Goal: Entertainment & Leisure: Browse casually

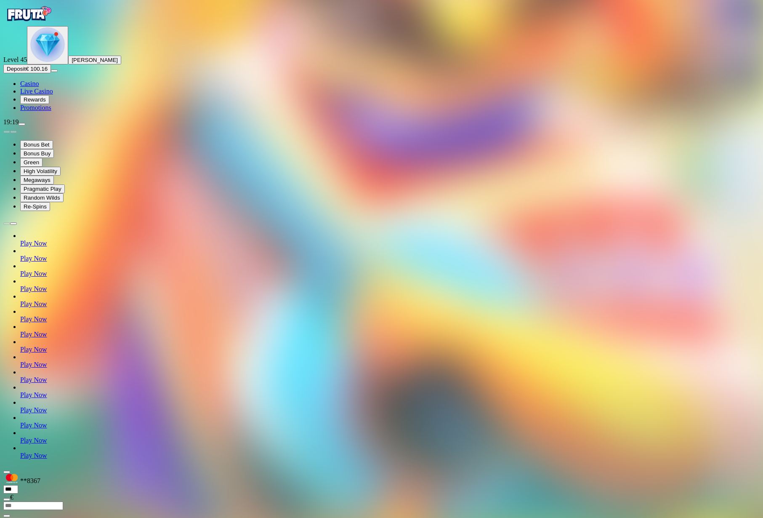
click at [50, 24] on img "Primary" at bounding box center [28, 13] width 51 height 21
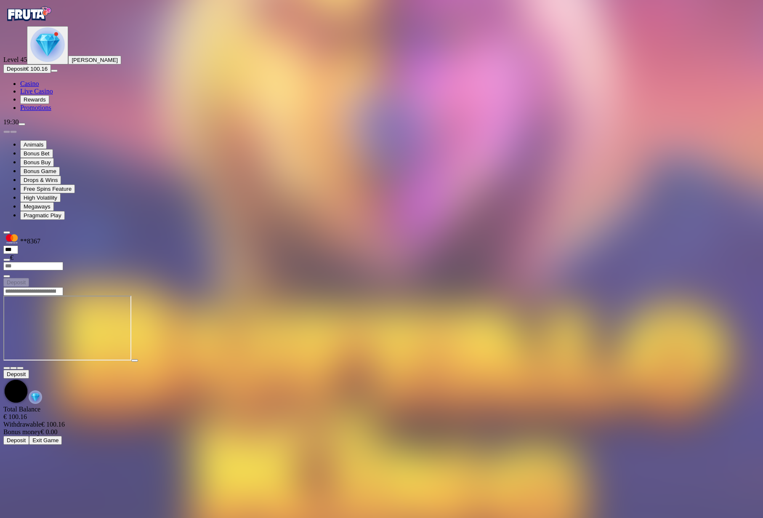
click at [36, 24] on img "Primary" at bounding box center [28, 13] width 51 height 21
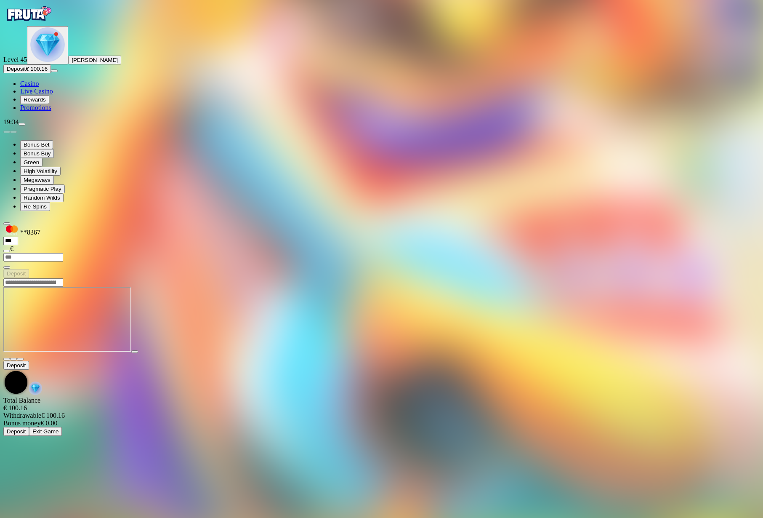
click at [7, 359] on span "close icon" at bounding box center [7, 359] width 0 height 0
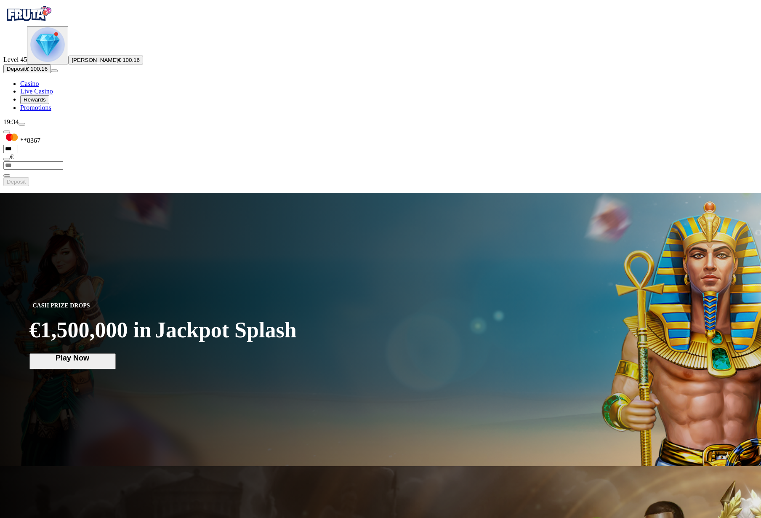
click at [25, 125] on button "menu" at bounding box center [22, 124] width 7 height 3
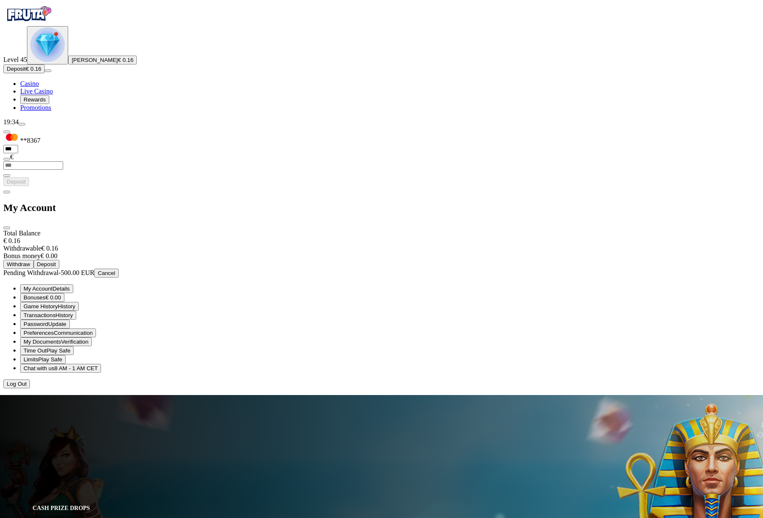
click at [142, 229] on div "Total Balance € 0.16 Withdrawable € 0.16 Bonus money € 0.00 Withdraw Deposit Pe…" at bounding box center [381, 308] width 756 height 159
click at [30, 261] on span "Withdraw" at bounding box center [19, 264] width 24 height 6
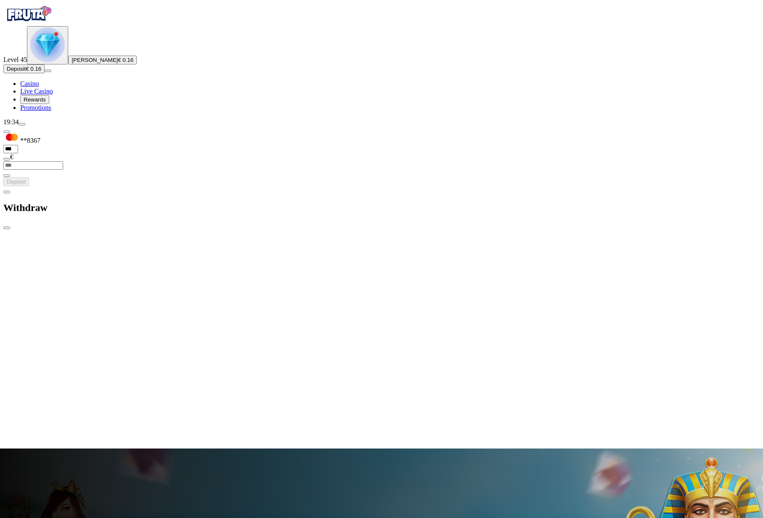
click at [22, 124] on span "menu icon" at bounding box center [22, 124] width 0 height 0
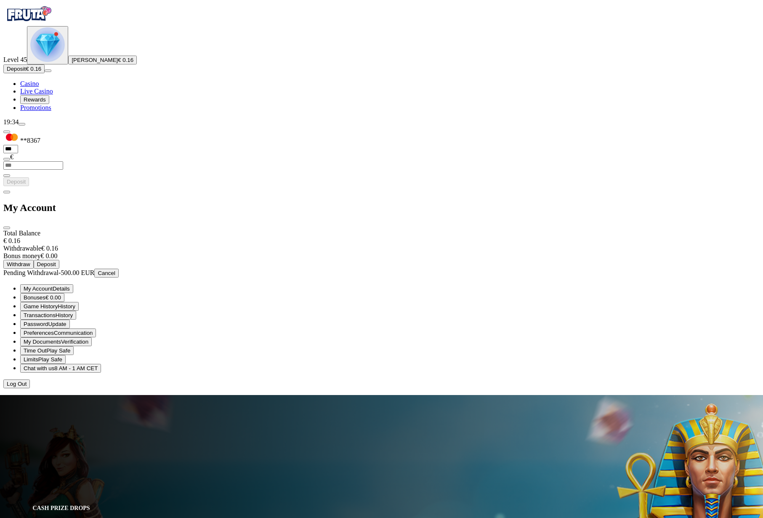
click at [115, 270] on span "Cancel" at bounding box center [107, 273] width 18 height 6
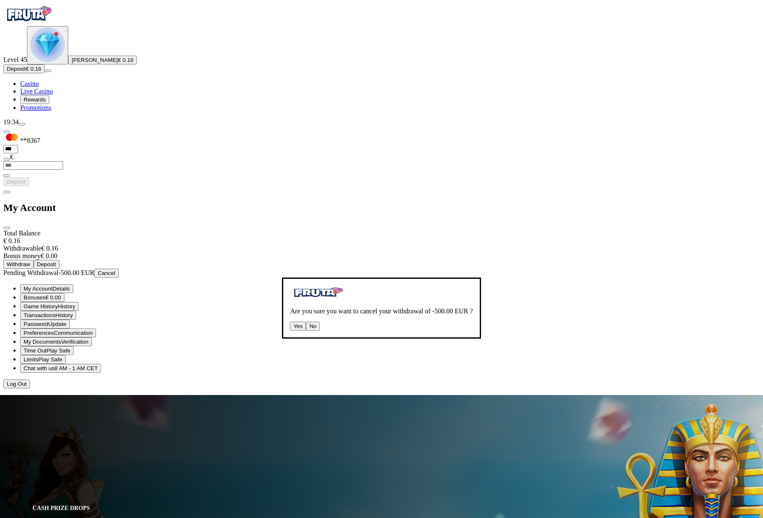
click at [290, 322] on button "Yes" at bounding box center [298, 326] width 16 height 9
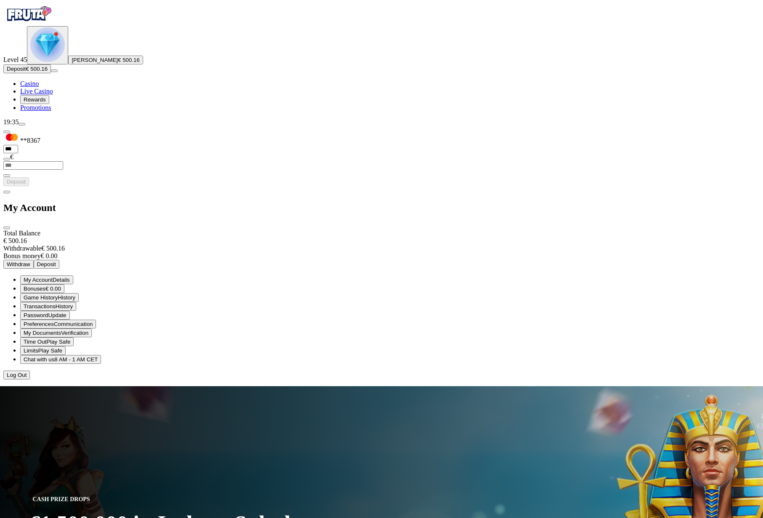
click at [34, 260] on button "Withdraw" at bounding box center [18, 264] width 30 height 9
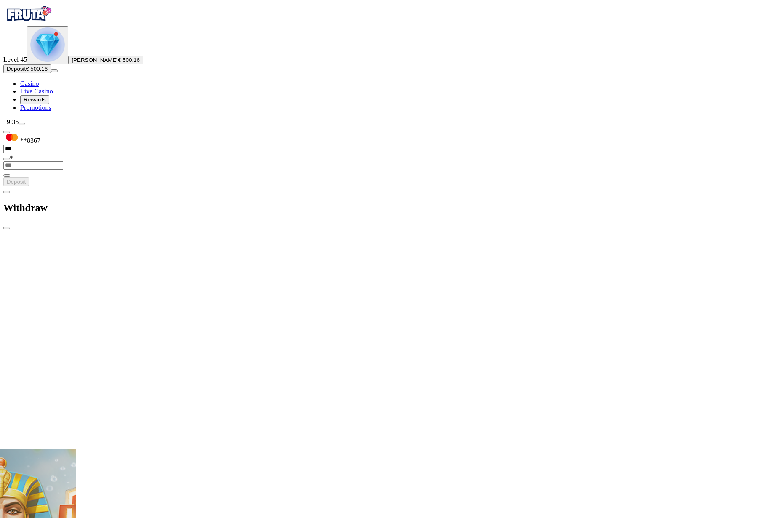
click at [22, 124] on span "menu icon" at bounding box center [22, 124] width 0 height 0
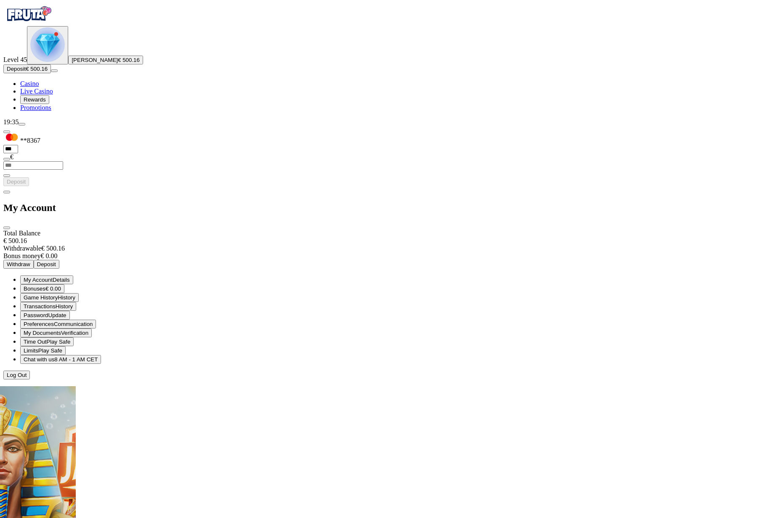
click at [70, 277] on span "Details" at bounding box center [61, 280] width 17 height 6
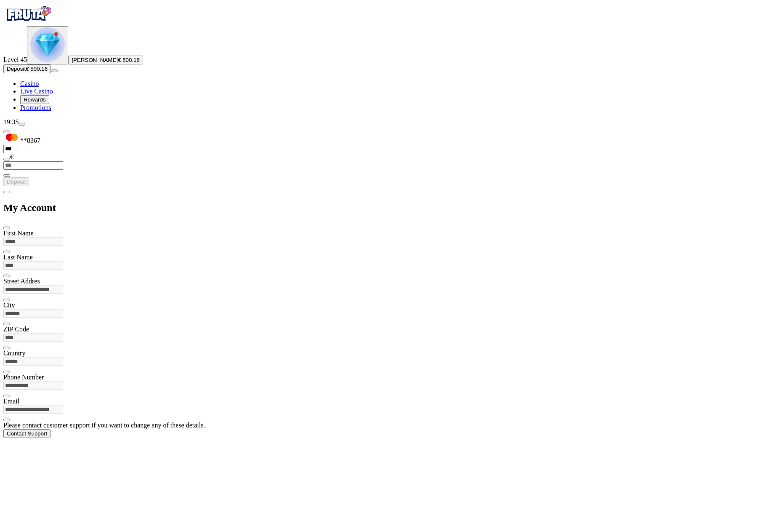
click at [7, 192] on span "chevron-left icon" at bounding box center [7, 192] width 0 height 0
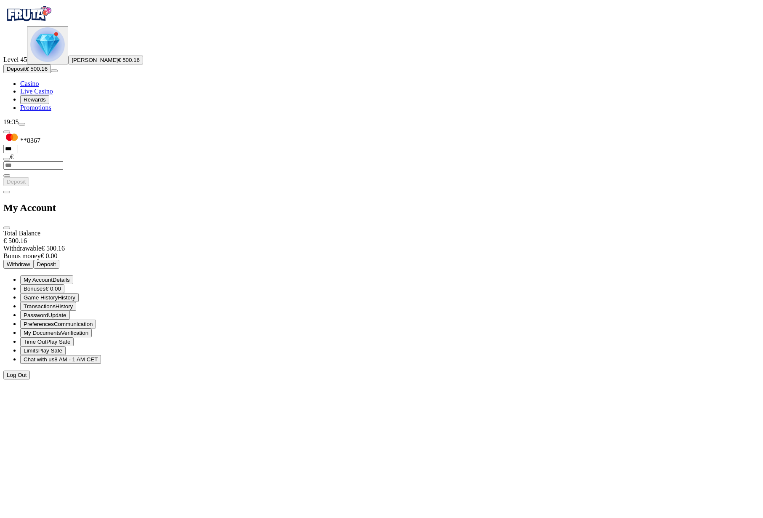
click at [30, 261] on span "Withdraw" at bounding box center [19, 264] width 24 height 6
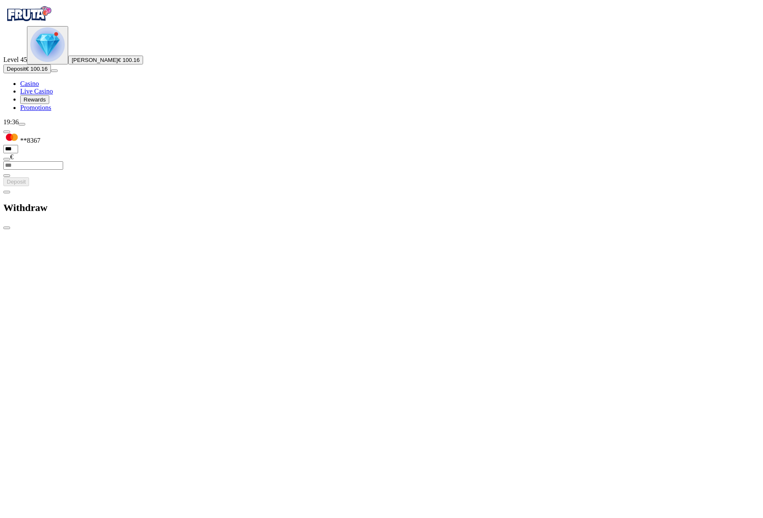
click at [449, 517] on div at bounding box center [381, 517] width 756 height 0
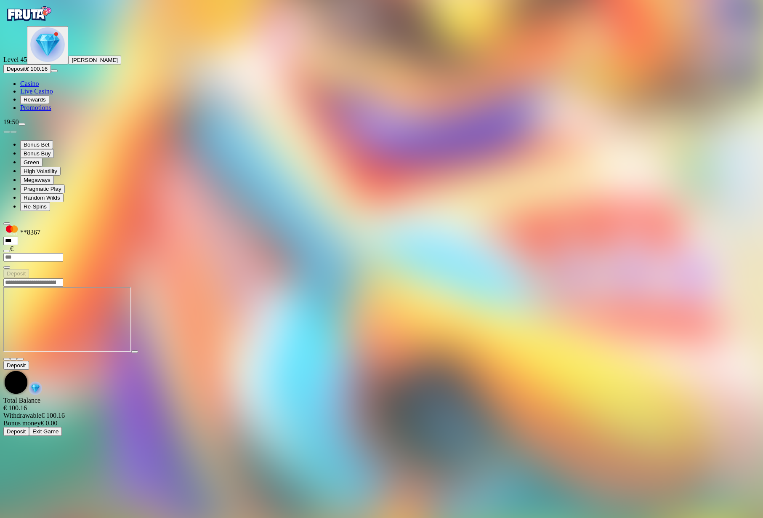
click at [41, 24] on img "Primary" at bounding box center [28, 13] width 51 height 21
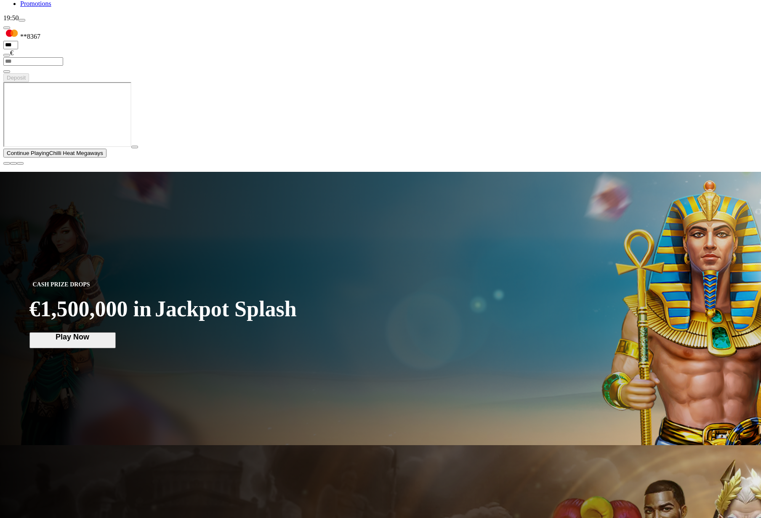
scroll to position [279, 0]
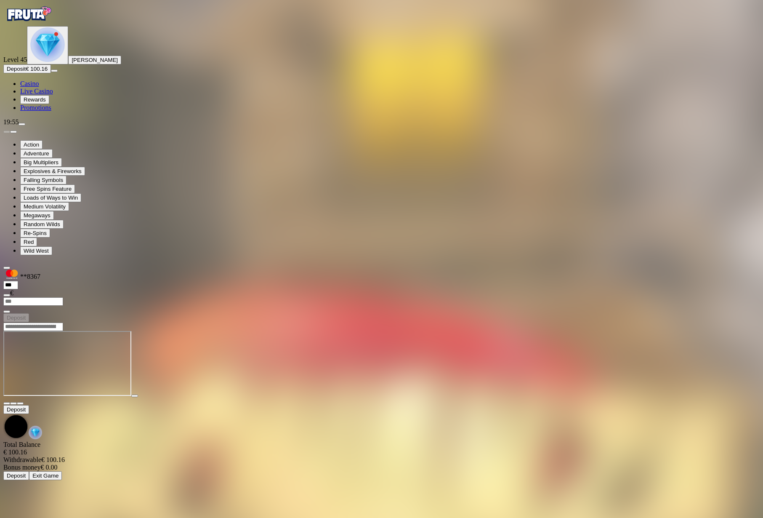
click at [54, 24] on img "Primary" at bounding box center [28, 13] width 51 height 21
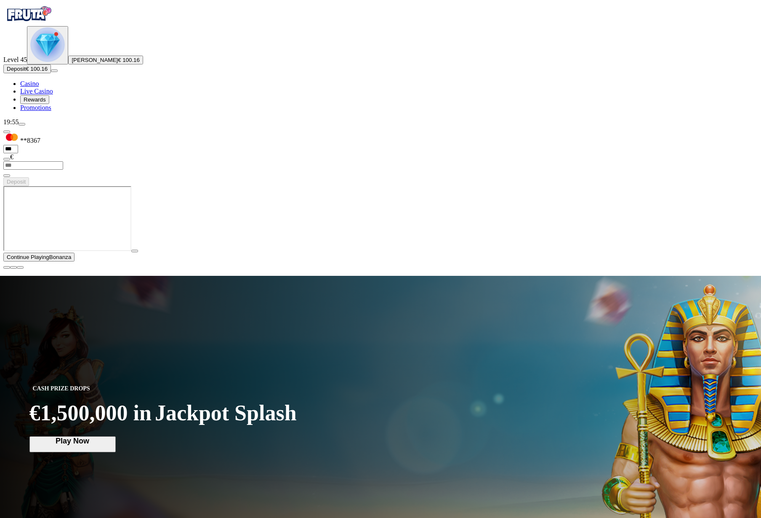
click at [7, 267] on span "close icon" at bounding box center [7, 267] width 0 height 0
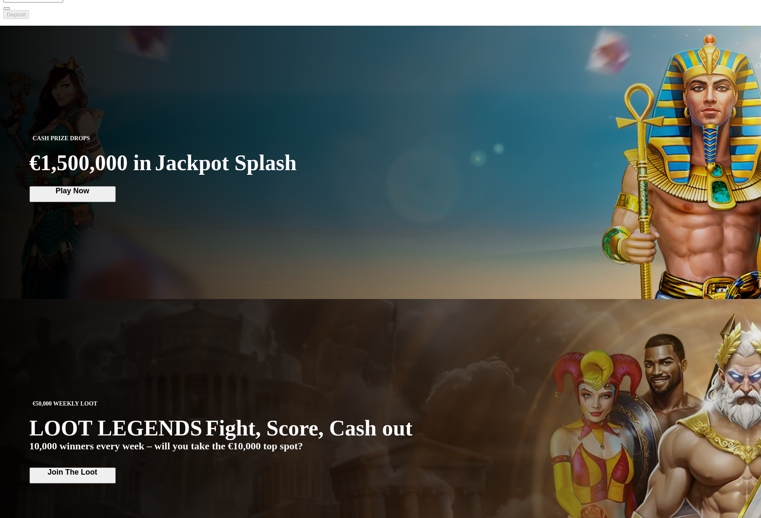
scroll to position [179, 0]
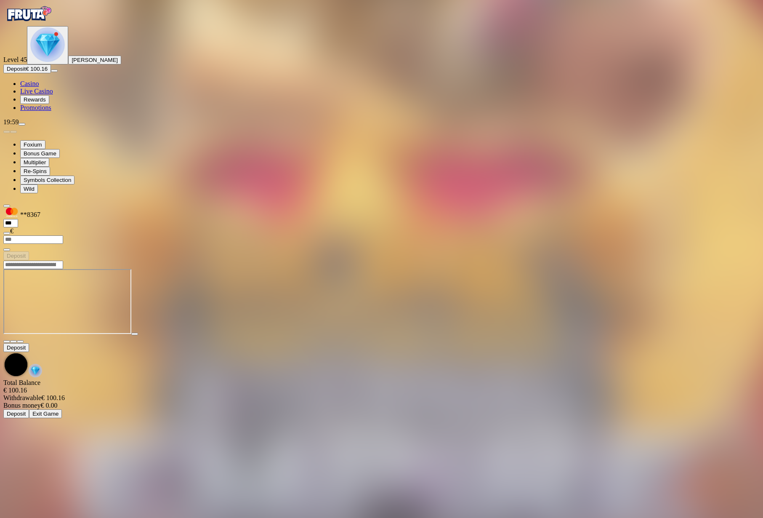
click at [40, 24] on img "Primary" at bounding box center [28, 13] width 51 height 21
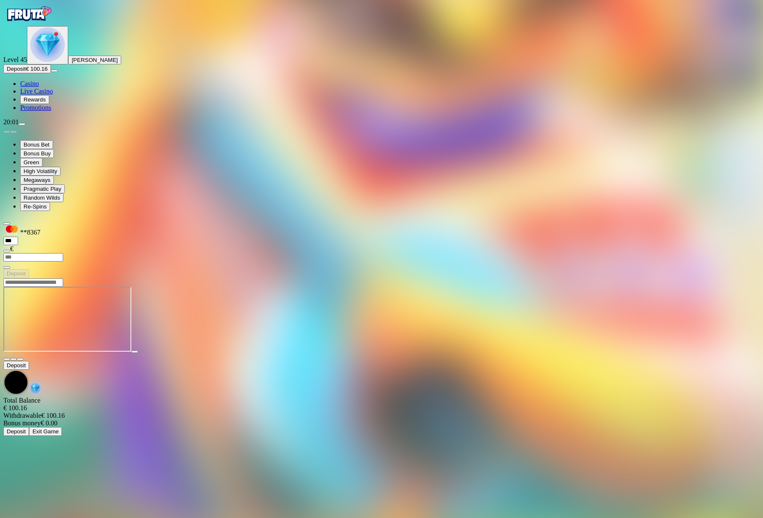
click at [22, 124] on span "menu icon" at bounding box center [22, 124] width 0 height 0
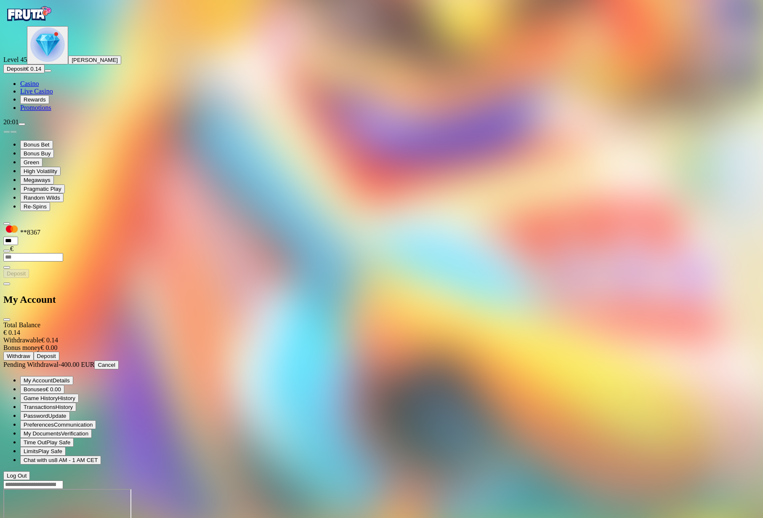
click at [119, 360] on button "Cancel" at bounding box center [106, 364] width 24 height 9
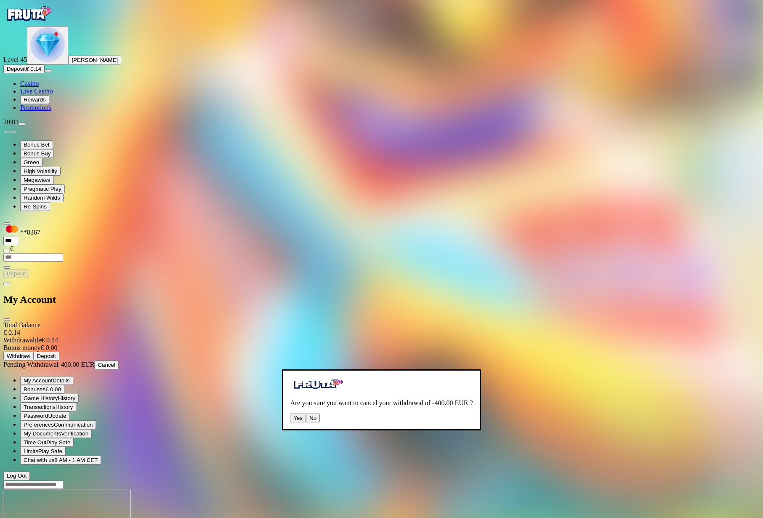
click at [290, 413] on button "Yes" at bounding box center [298, 417] width 16 height 9
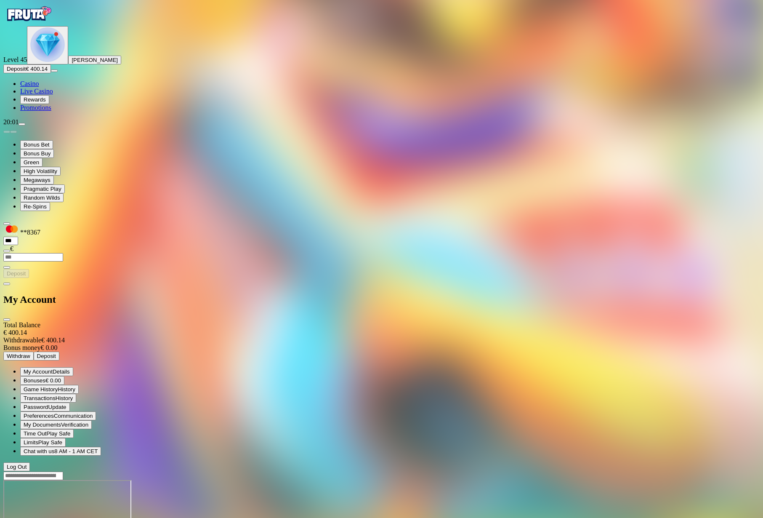
click at [433, 471] on div at bounding box center [381, 471] width 756 height 0
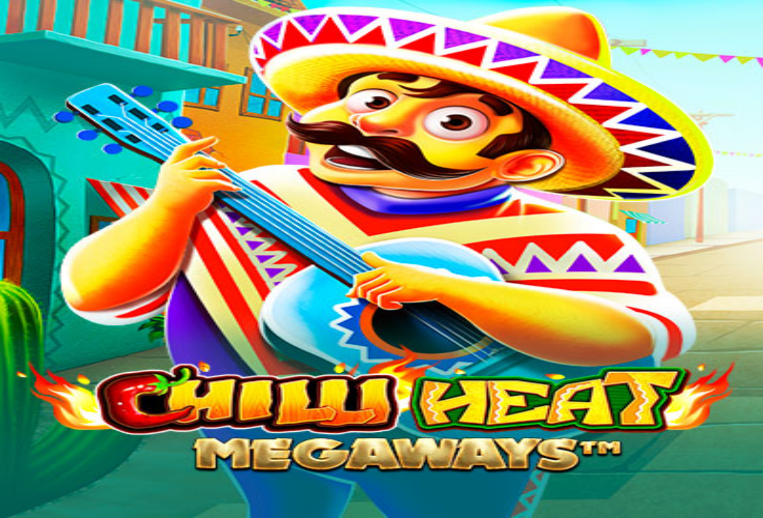
click at [21, 24] on img "Primary" at bounding box center [28, 13] width 51 height 21
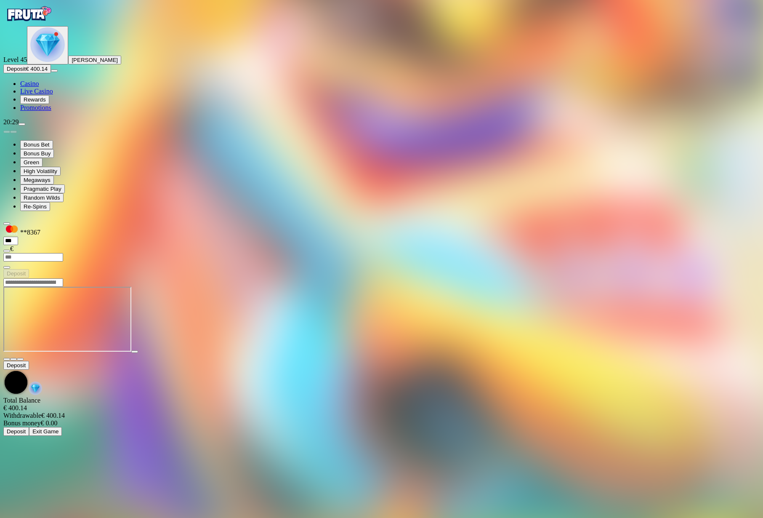
click at [34, 24] on img "Primary" at bounding box center [28, 13] width 51 height 21
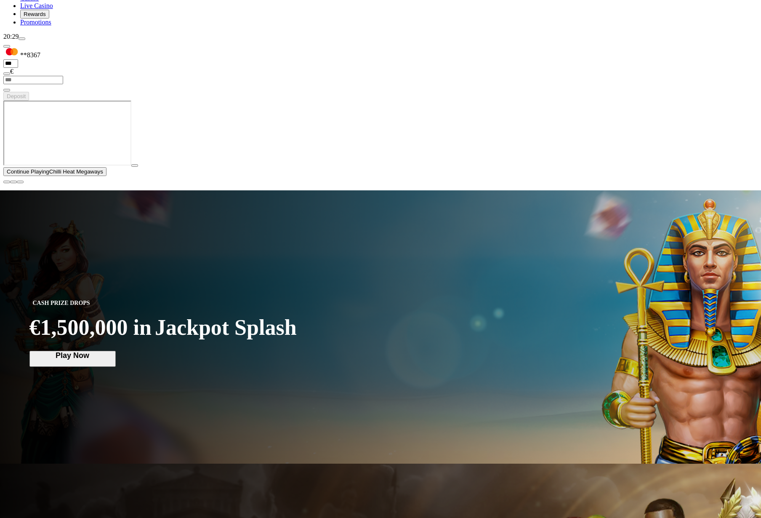
scroll to position [175, 0]
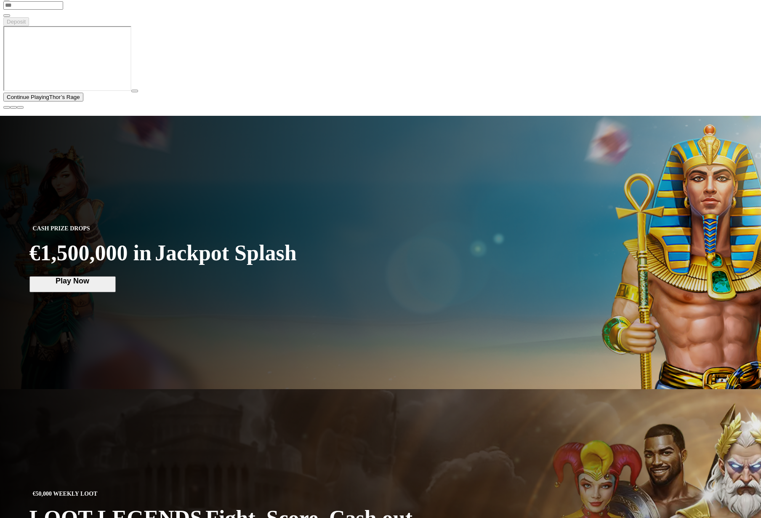
scroll to position [284, 0]
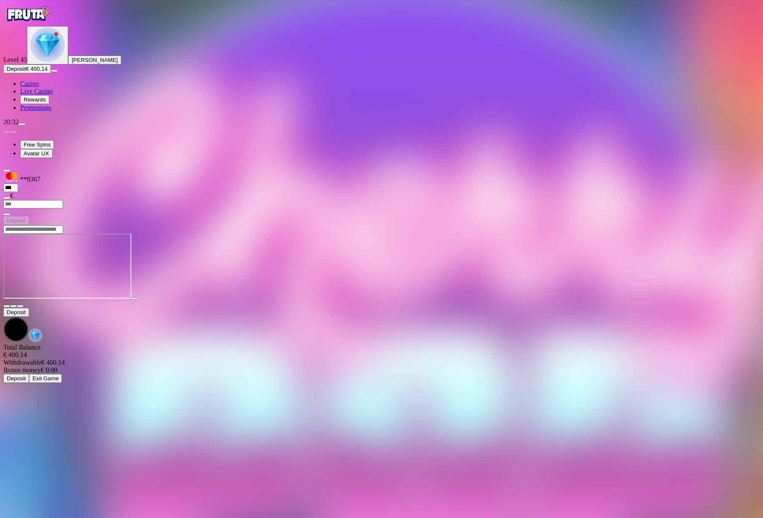
click at [53, 24] on img "Primary" at bounding box center [28, 13] width 51 height 21
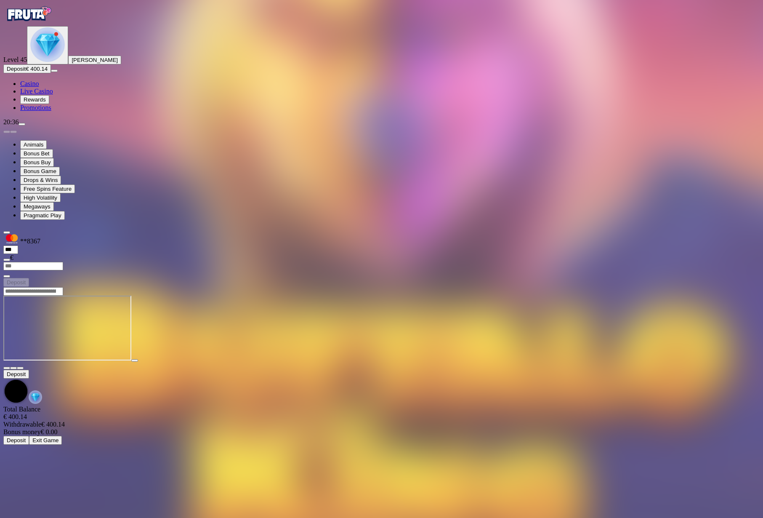
click at [43, 24] on img "Primary" at bounding box center [28, 13] width 51 height 21
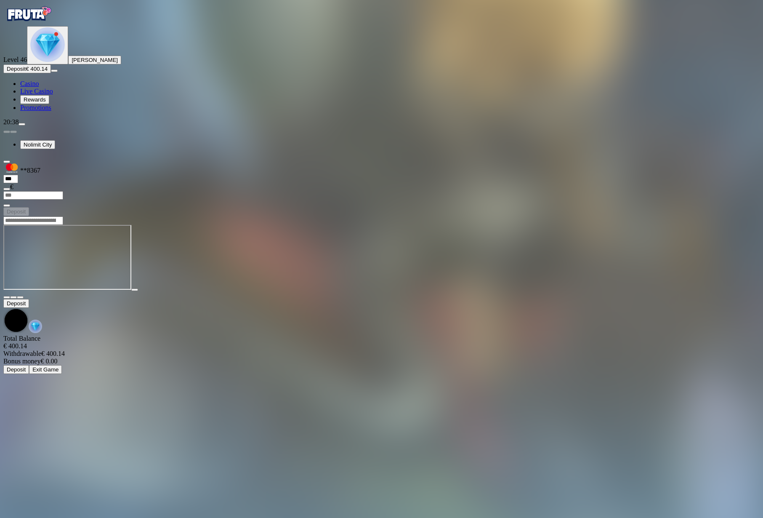
click at [54, 24] on img "Primary" at bounding box center [28, 13] width 51 height 21
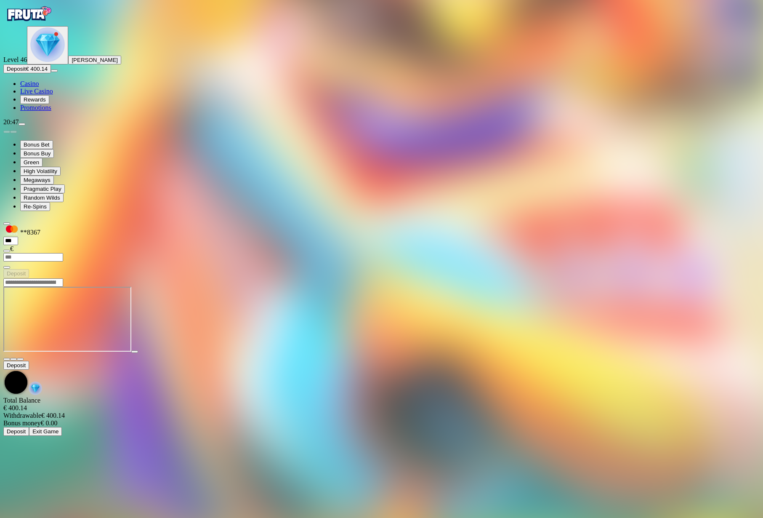
click at [54, 24] on img "Primary" at bounding box center [28, 13] width 51 height 21
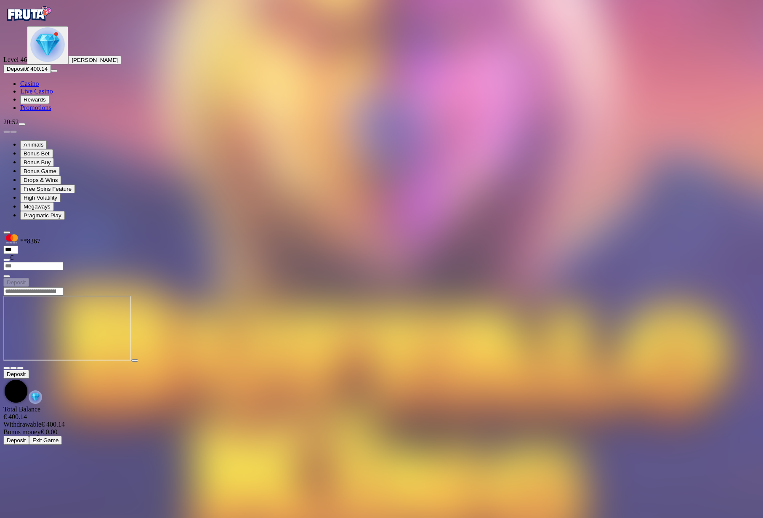
click at [29, 24] on img "Primary" at bounding box center [28, 13] width 51 height 21
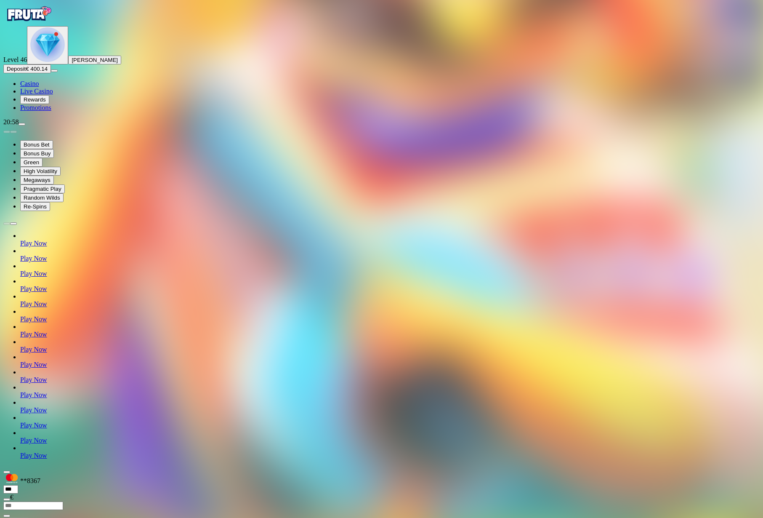
click at [43, 24] on img "Primary" at bounding box center [28, 13] width 51 height 21
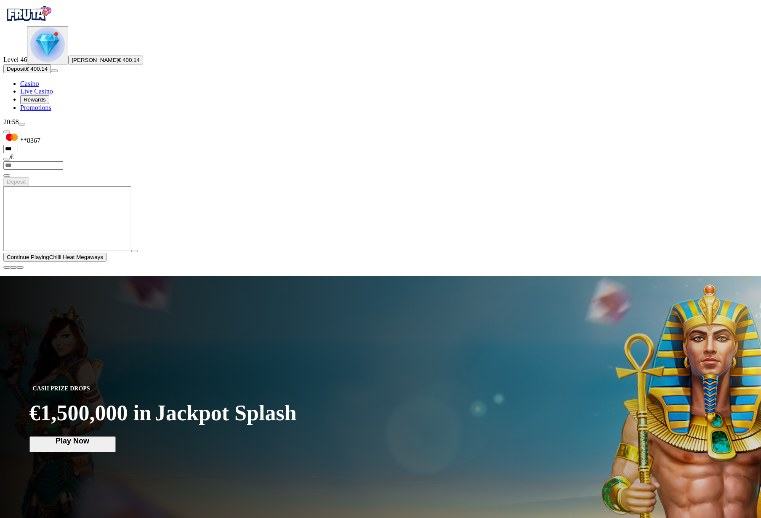
click at [7, 267] on span "close icon" at bounding box center [7, 267] width 0 height 0
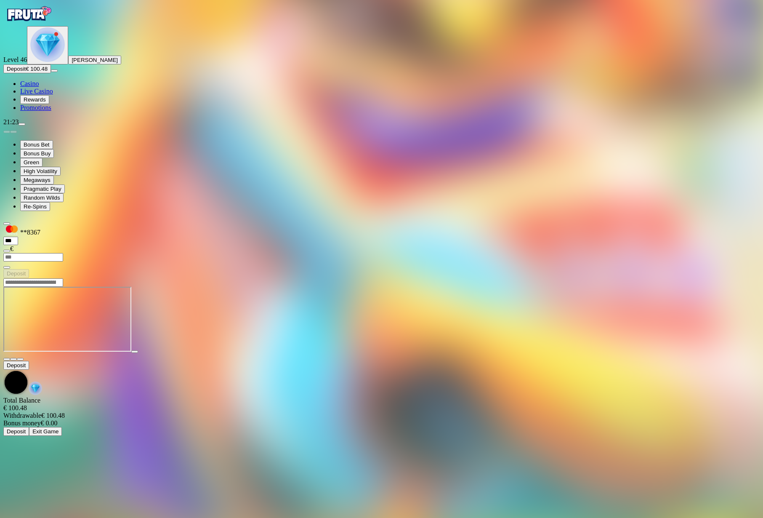
click at [7, 359] on span "close icon" at bounding box center [7, 359] width 0 height 0
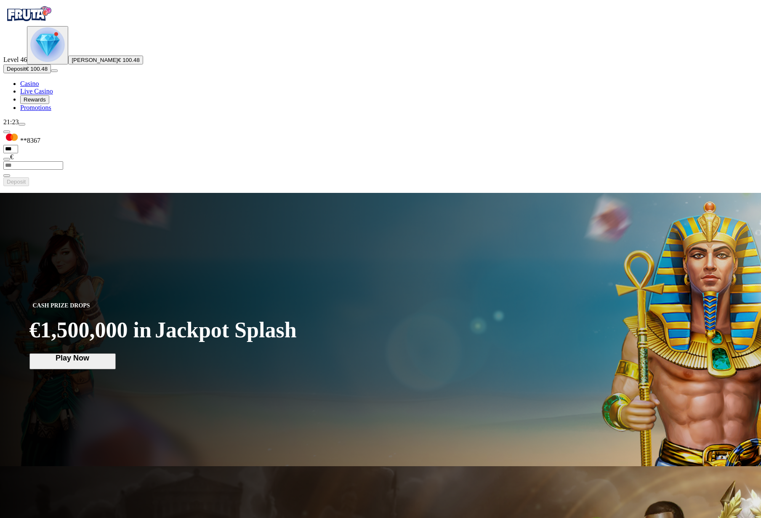
click at [37, 103] on span "Rewards" at bounding box center [35, 99] width 22 height 6
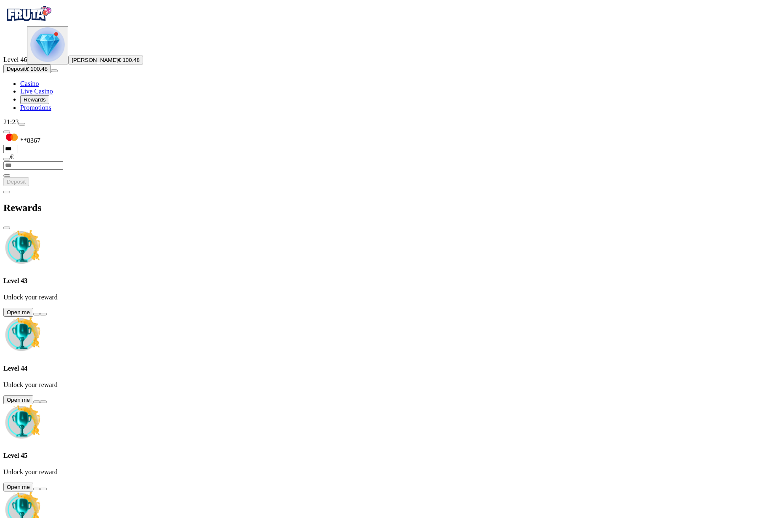
click at [40, 313] on button at bounding box center [36, 314] width 7 height 3
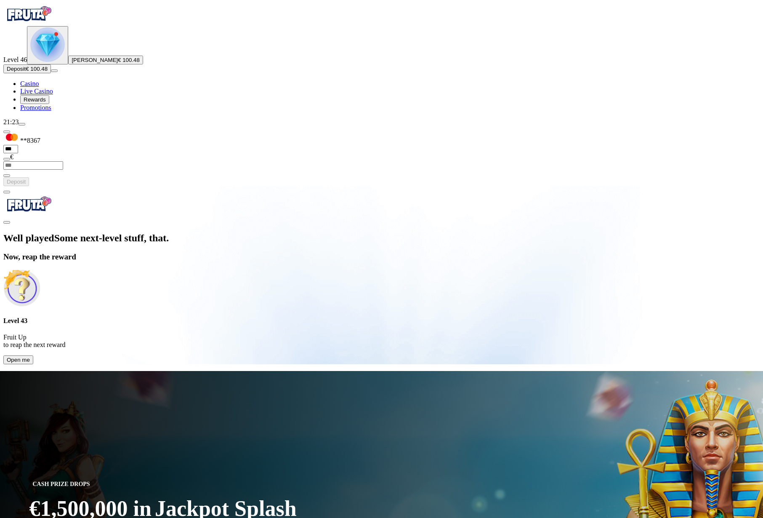
click at [33, 355] on button "Open me" at bounding box center [18, 359] width 30 height 9
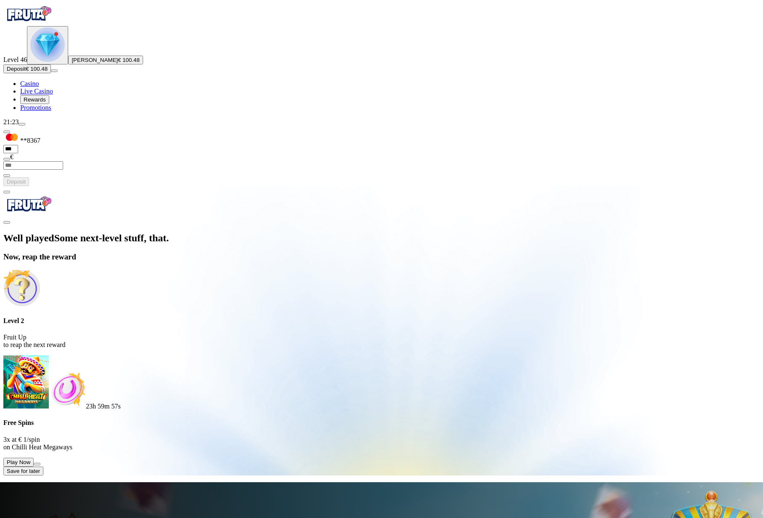
click at [40, 463] on button at bounding box center [37, 464] width 7 height 3
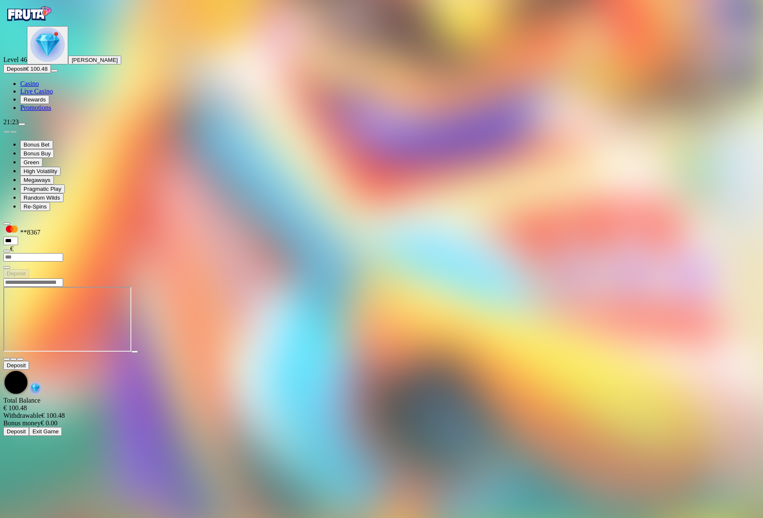
click at [46, 103] on span "Rewards" at bounding box center [35, 99] width 22 height 6
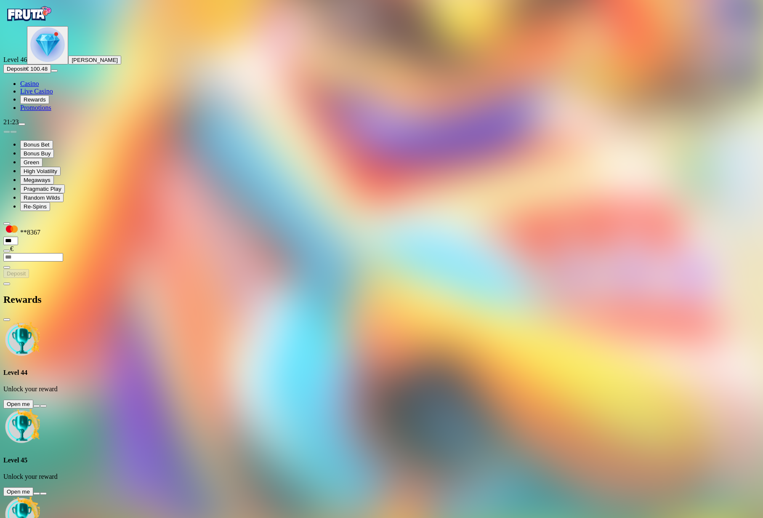
click at [40, 405] on button at bounding box center [36, 406] width 7 height 3
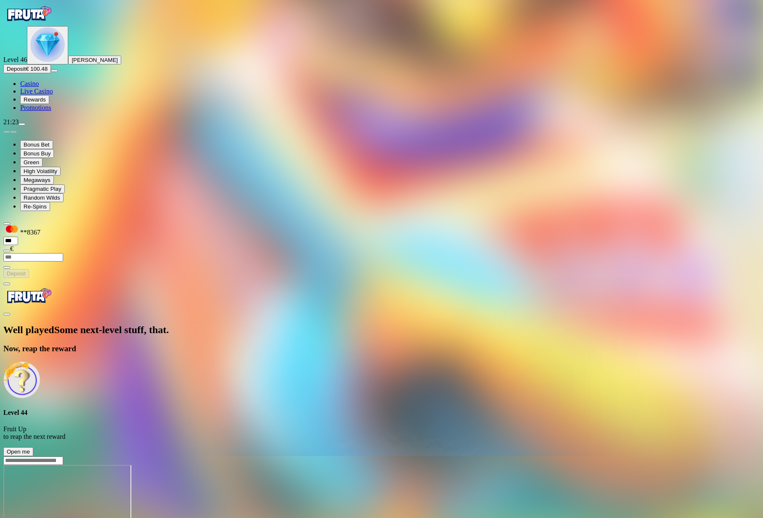
click at [30, 448] on span "Open me" at bounding box center [18, 451] width 23 height 6
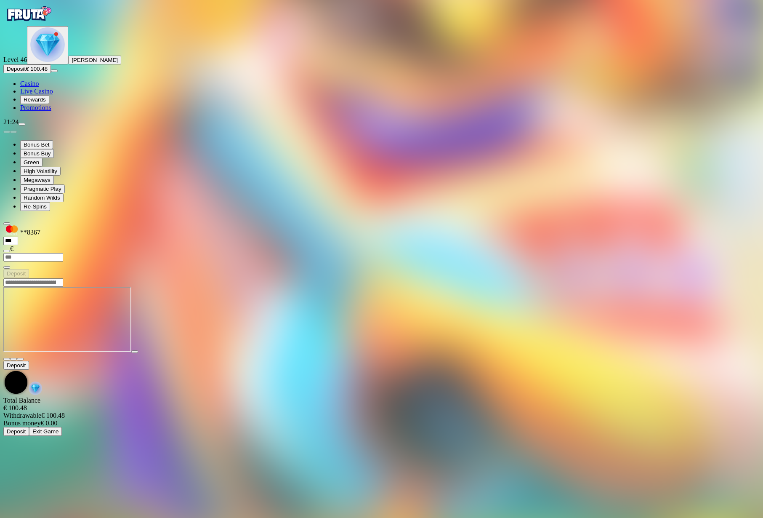
click at [46, 103] on span "Rewards" at bounding box center [35, 99] width 22 height 6
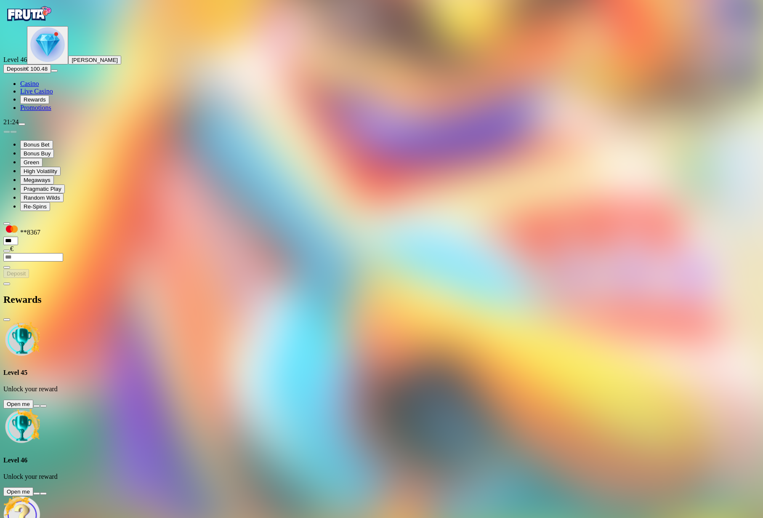
click at [40, 405] on button at bounding box center [36, 406] width 7 height 3
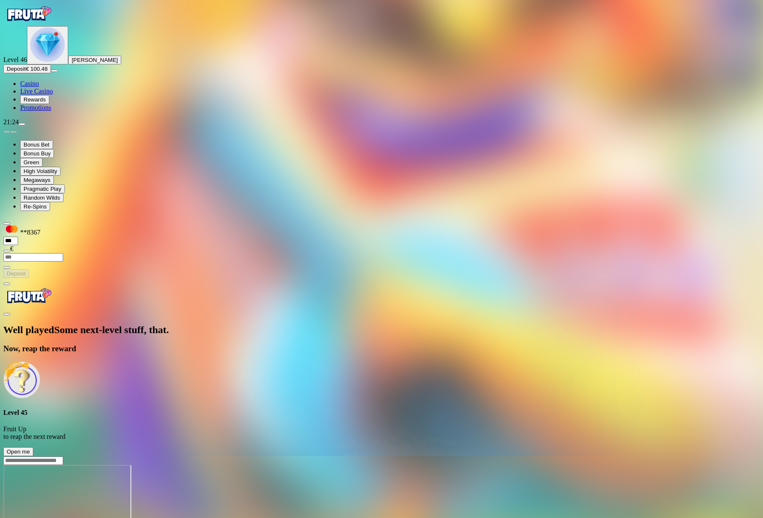
click at [30, 448] on span "Open me" at bounding box center [18, 451] width 23 height 6
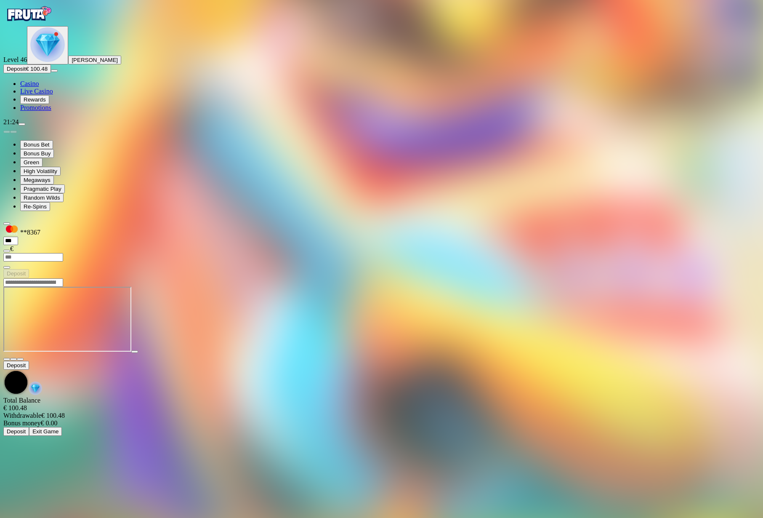
click at [46, 103] on span "Rewards" at bounding box center [35, 99] width 22 height 6
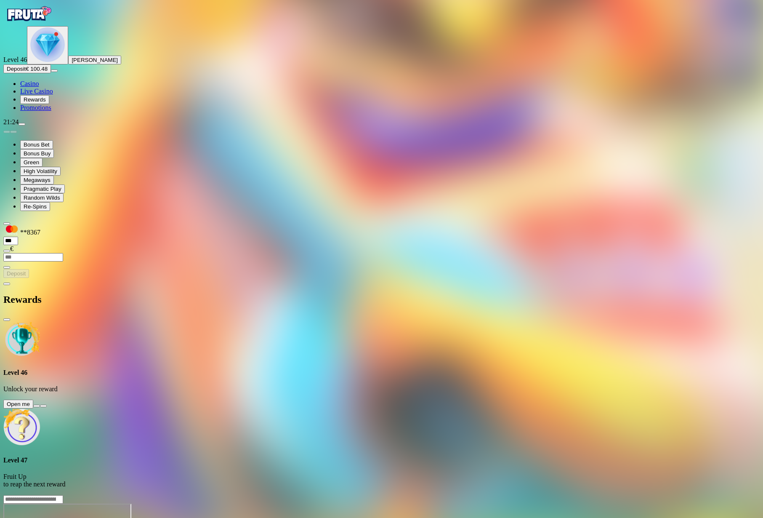
click at [40, 405] on button at bounding box center [36, 406] width 7 height 3
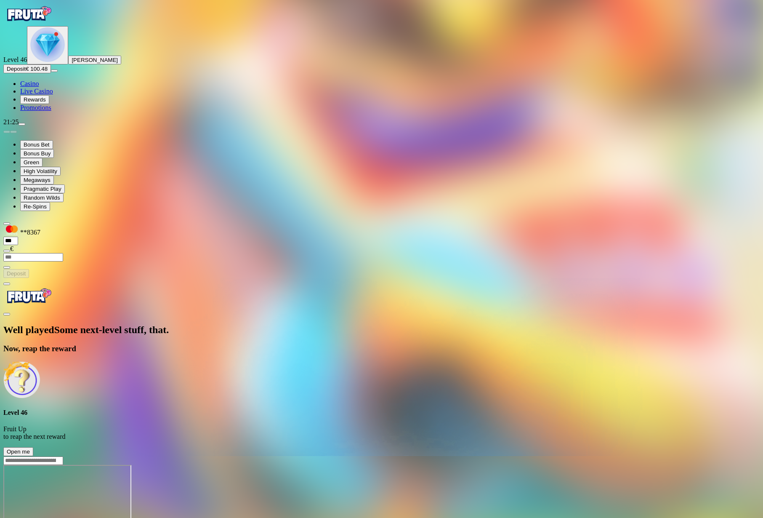
click at [30, 448] on span "Open me" at bounding box center [18, 451] width 23 height 6
